Goal: Transaction & Acquisition: Download file/media

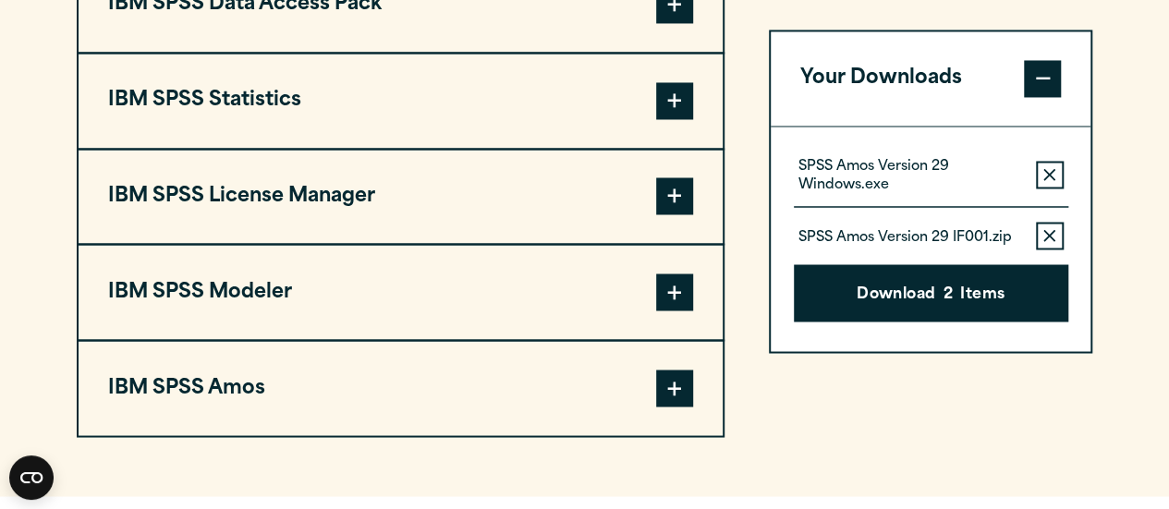
scroll to position [1549, 0]
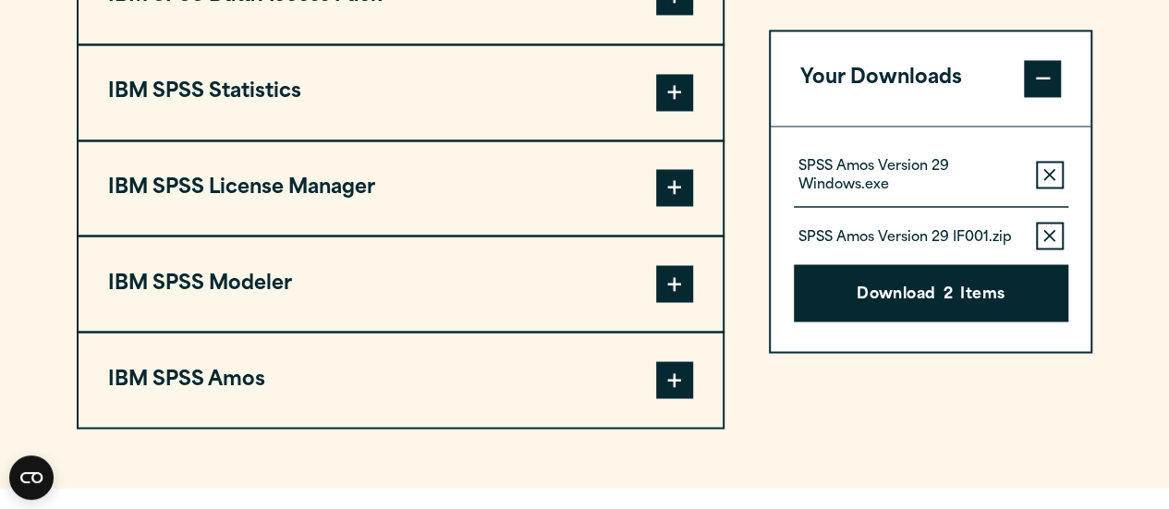
click at [667, 374] on span at bounding box center [674, 379] width 37 height 37
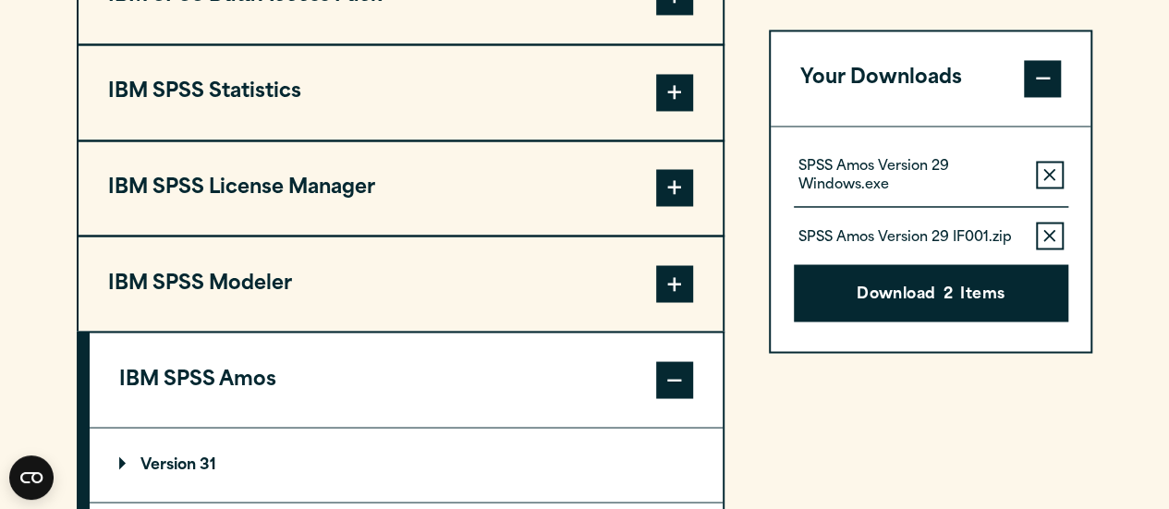
click at [684, 103] on span at bounding box center [674, 92] width 37 height 37
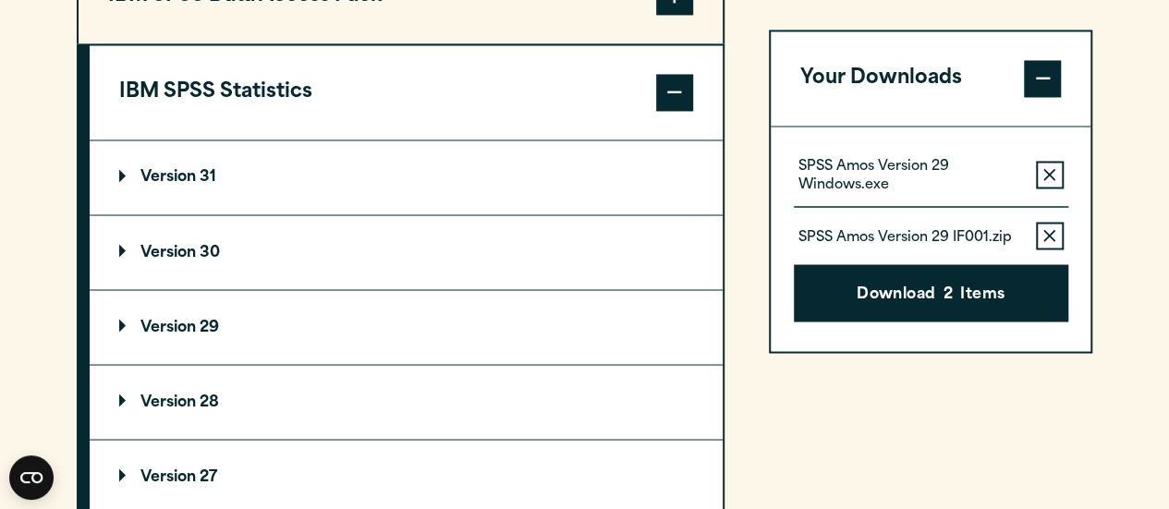
scroll to position [1697, 0]
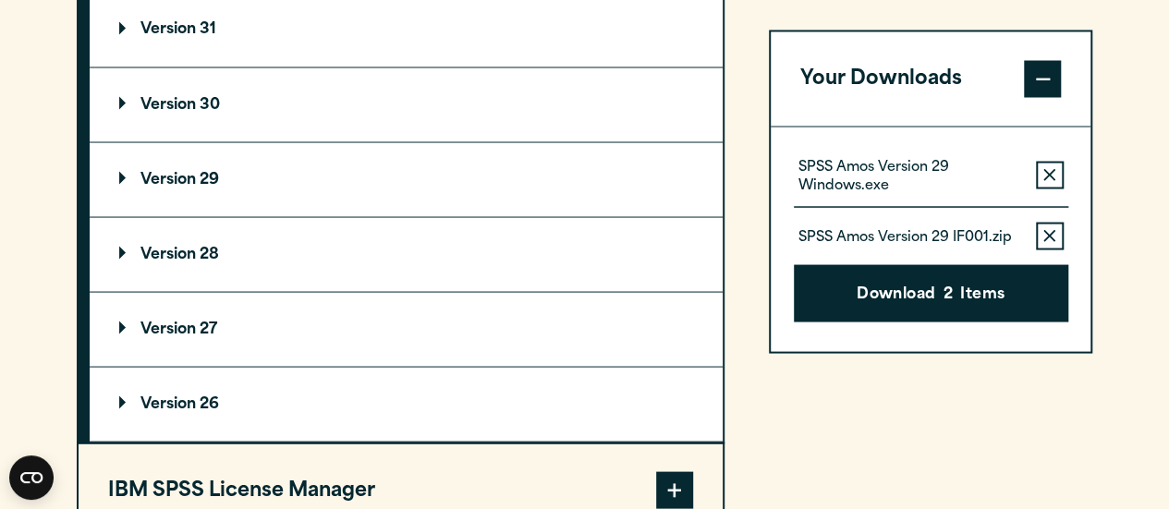
click at [246, 180] on summary "Version 29" at bounding box center [406, 179] width 633 height 74
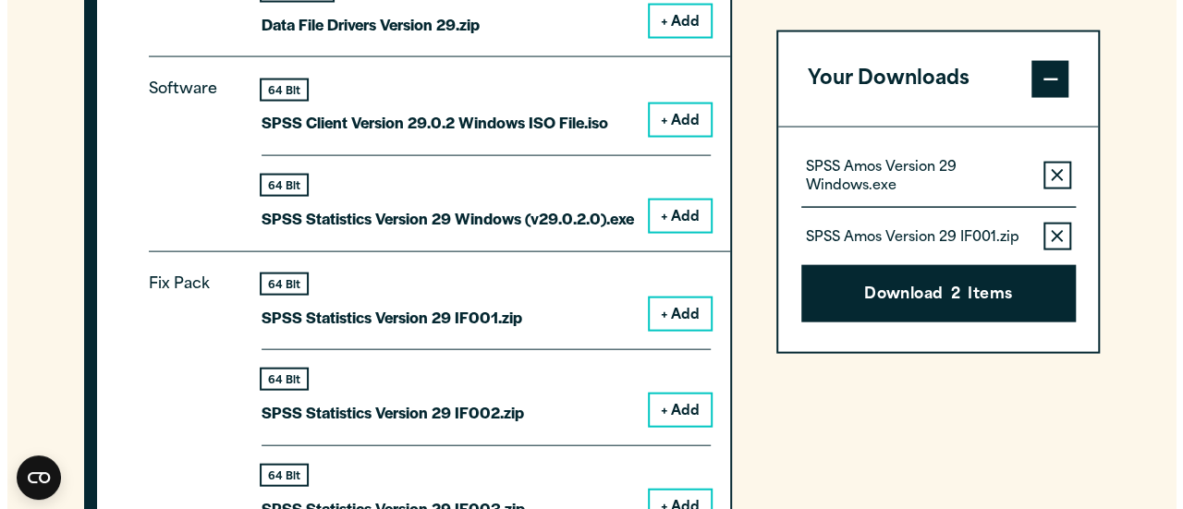
scroll to position [1958, 0]
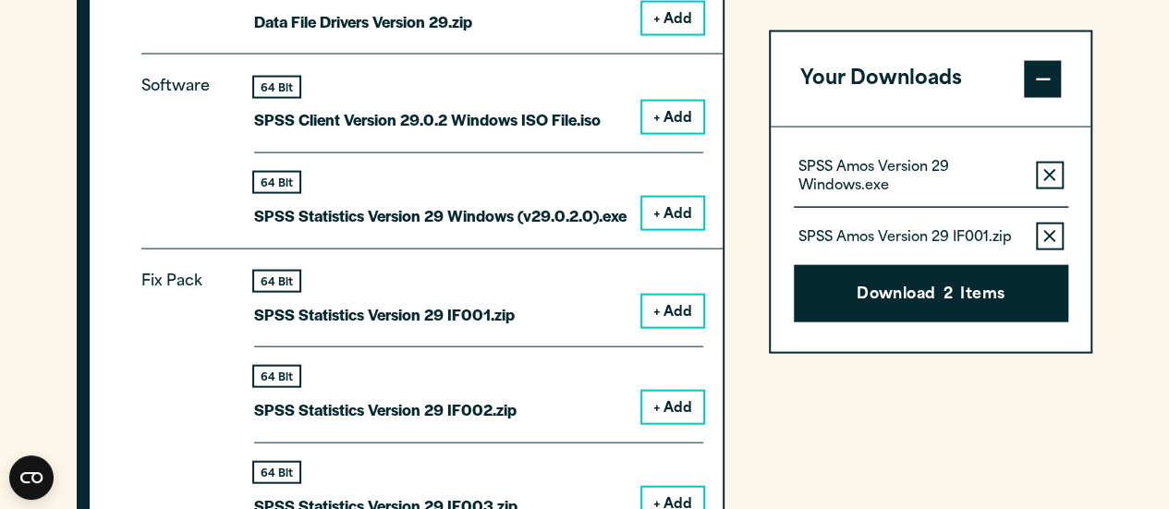
click at [666, 208] on button "+ Add" at bounding box center [672, 213] width 61 height 31
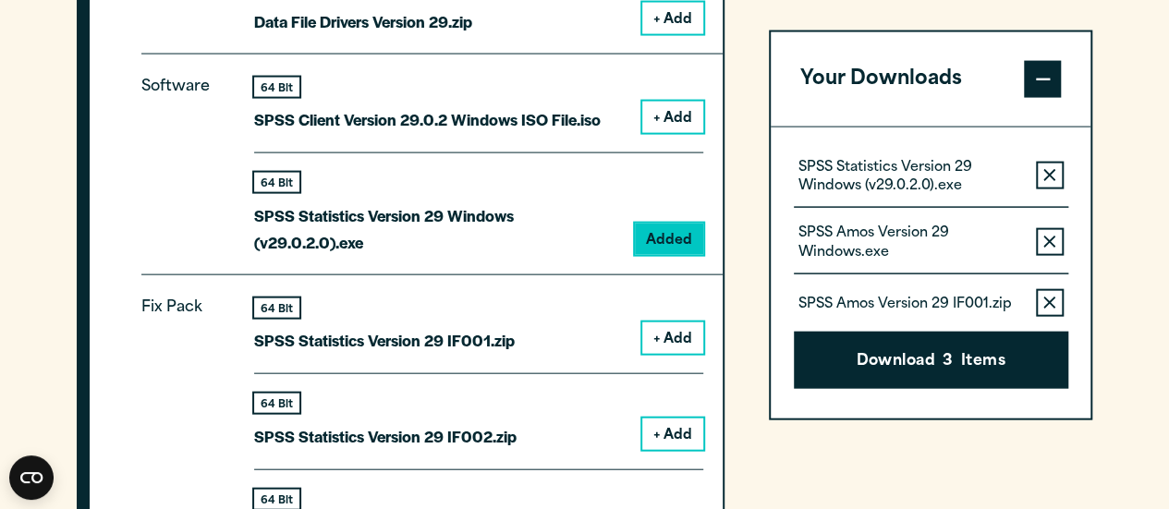
click at [1033, 176] on div "SPSS Statistics Version 29 Windows (v29.0.2.0).exe Remove this item from your s…" at bounding box center [931, 182] width 274 height 52
click at [1057, 245] on button "Remove this item from your software download list" at bounding box center [1050, 241] width 28 height 28
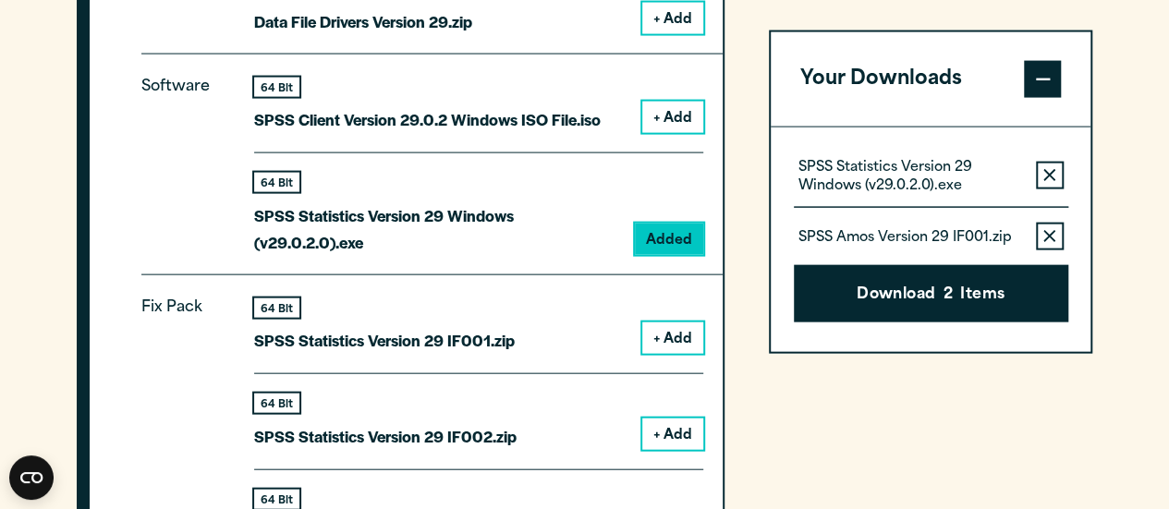
click at [1053, 226] on button "Remove this item from your software download list" at bounding box center [1050, 237] width 28 height 28
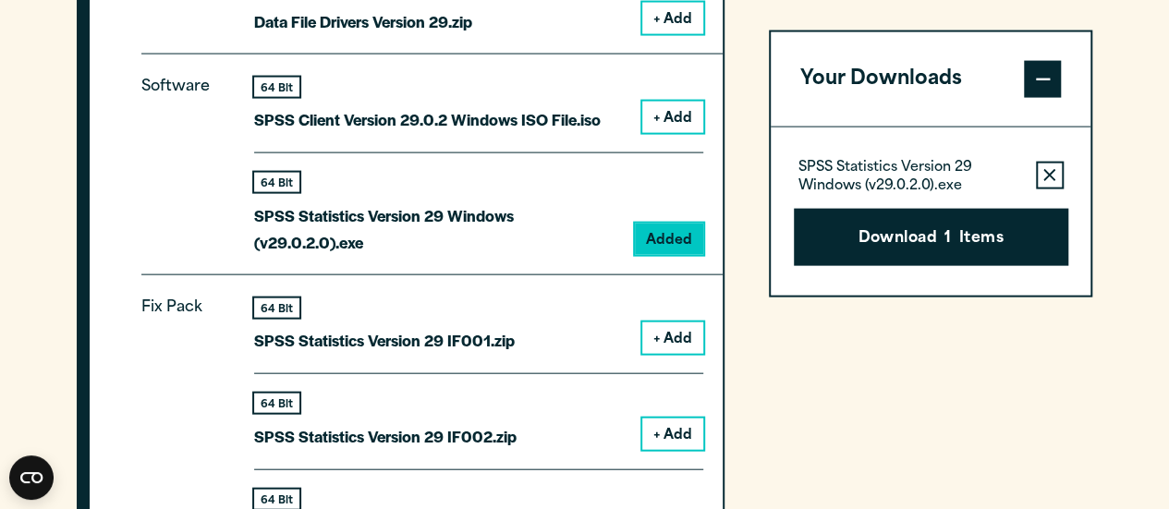
click at [979, 224] on button "Download 1 Items" at bounding box center [931, 236] width 274 height 57
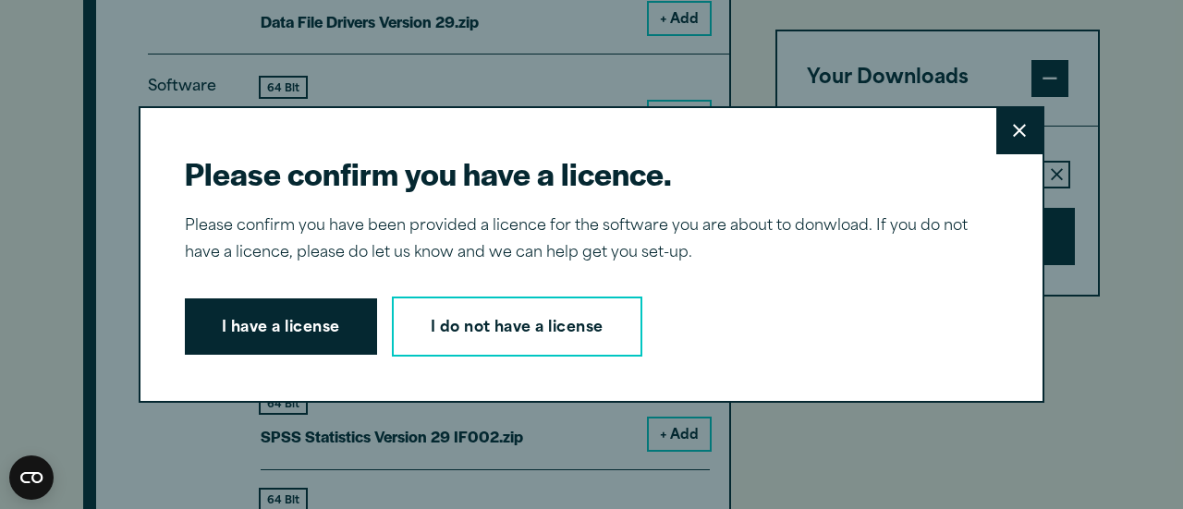
click at [310, 321] on button "I have a license" at bounding box center [281, 326] width 192 height 57
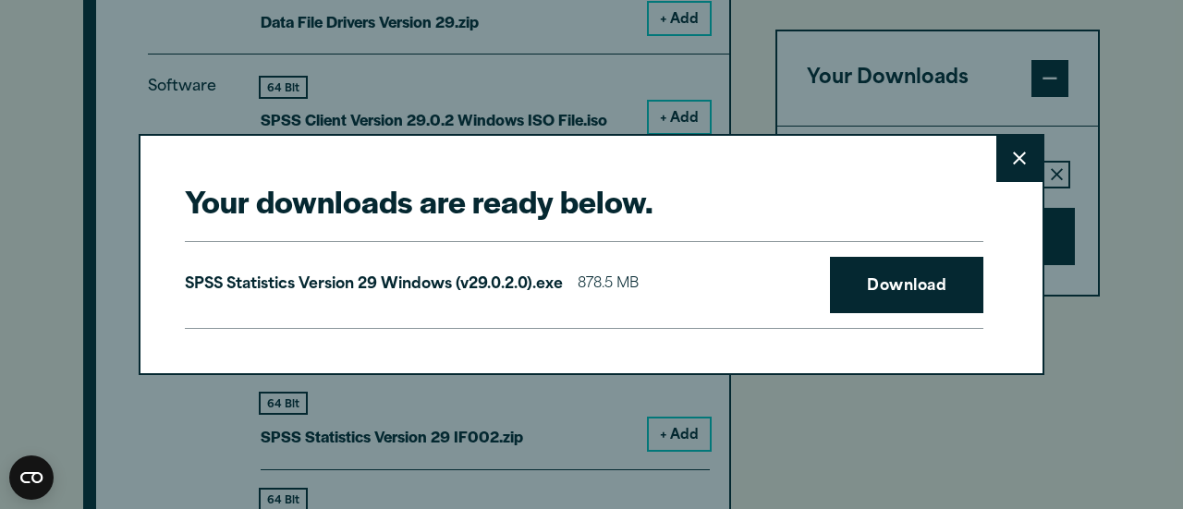
click at [871, 295] on link "Download" at bounding box center [906, 285] width 153 height 57
